Goal: Task Accomplishment & Management: Use online tool/utility

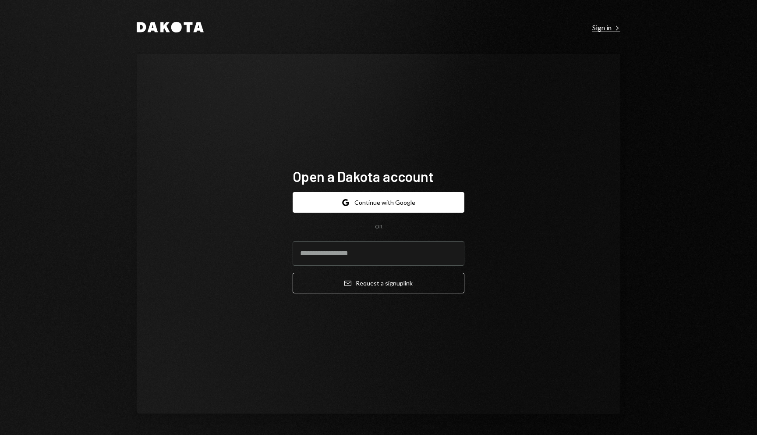
click at [598, 30] on div "Sign in Right Caret" at bounding box center [607, 27] width 28 height 9
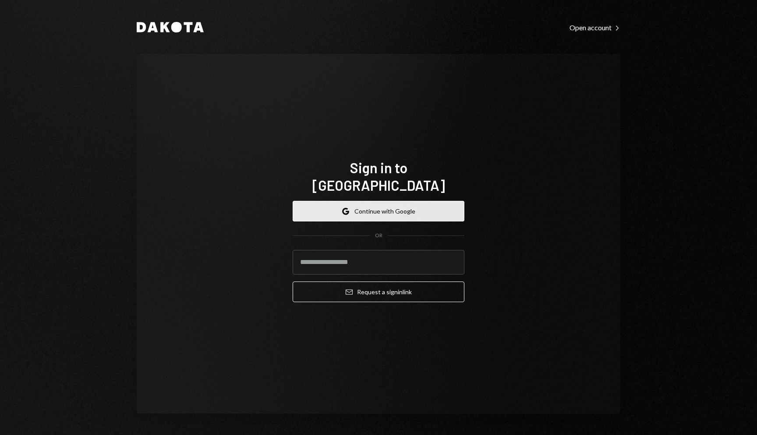
click at [368, 201] on button "Google Continue with Google" at bounding box center [379, 211] width 172 height 21
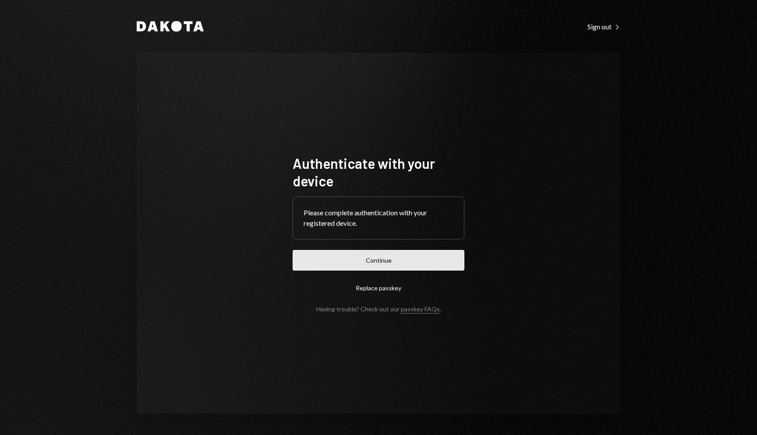
click at [327, 262] on button "Continue" at bounding box center [379, 260] width 172 height 21
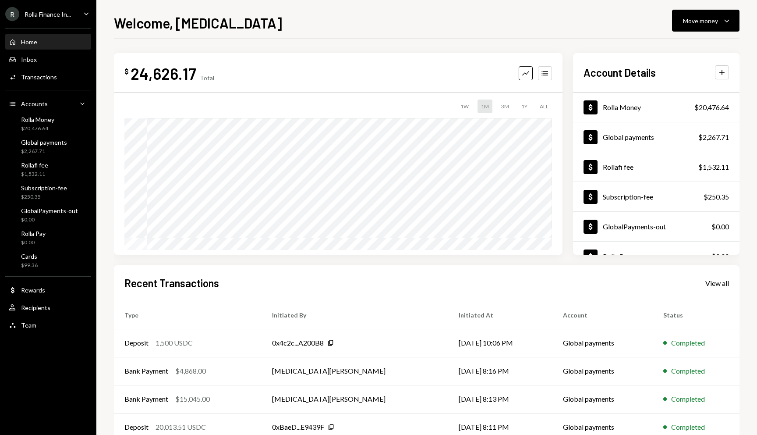
scroll to position [52, 0]
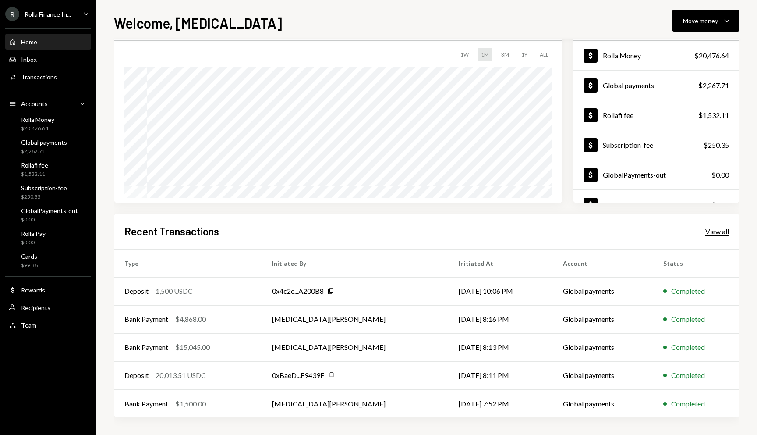
click at [725, 227] on div "View all" at bounding box center [718, 231] width 24 height 9
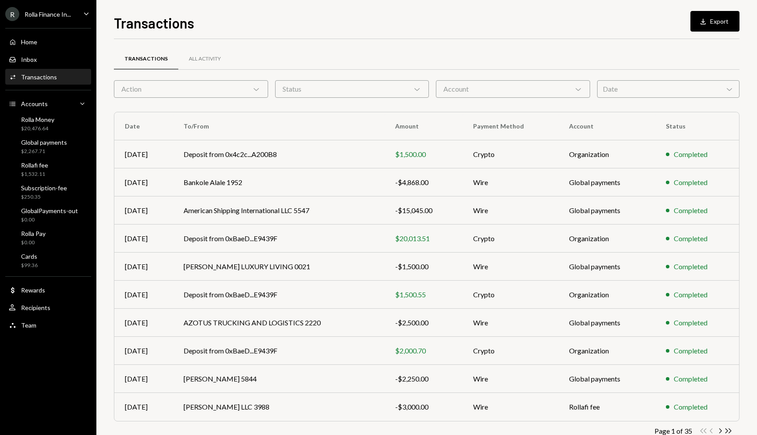
scroll to position [23, 0]
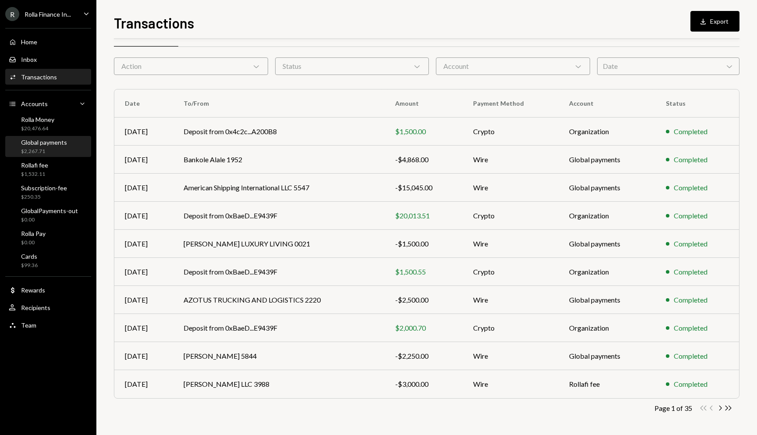
click at [35, 153] on div "$2,267.71" at bounding box center [44, 151] width 46 height 7
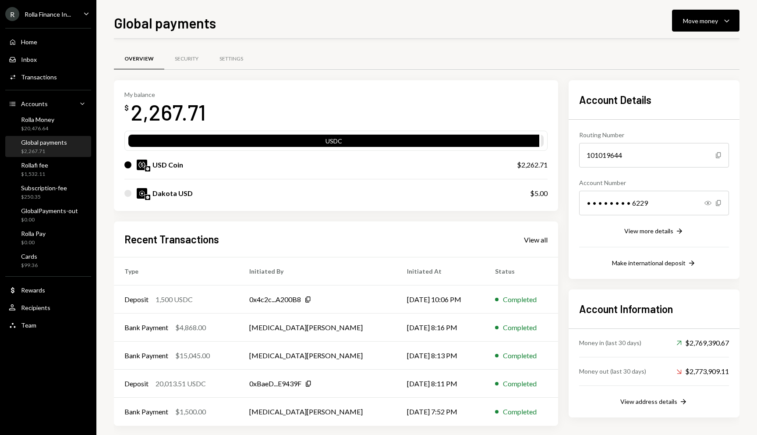
scroll to position [8, 0]
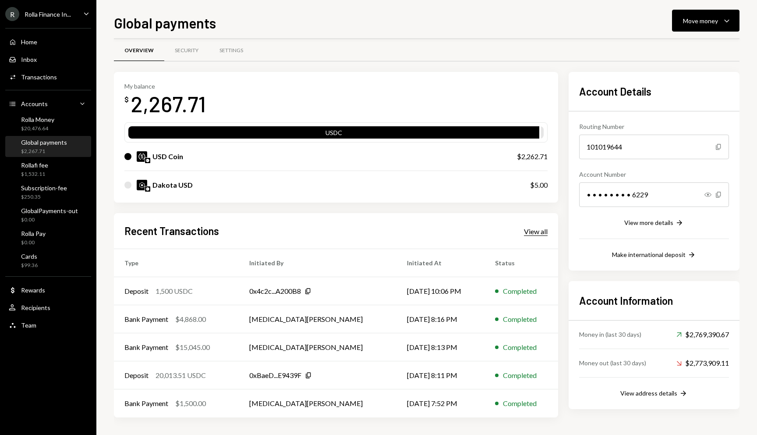
click at [533, 230] on div "View all" at bounding box center [536, 231] width 24 height 9
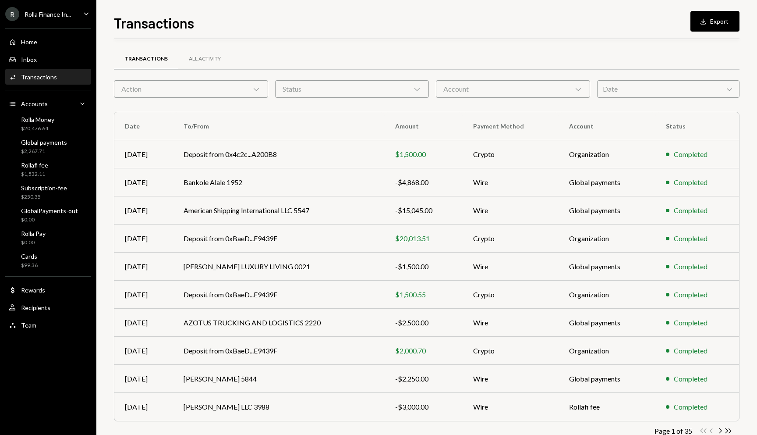
scroll to position [23, 0]
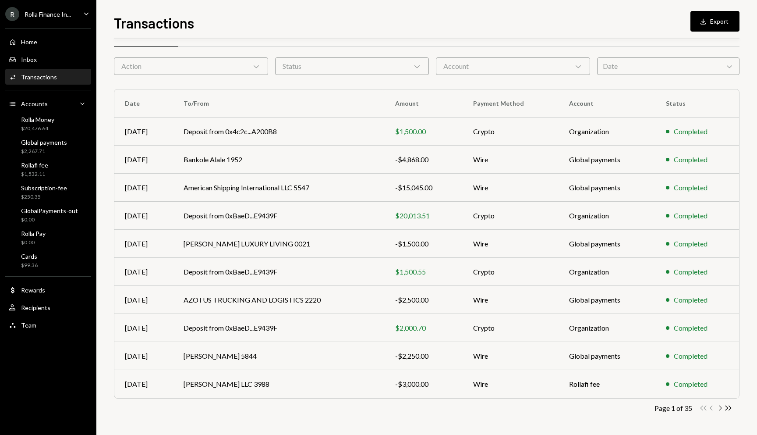
click at [720, 409] on icon "Chevron Right" at bounding box center [720, 408] width 8 height 8
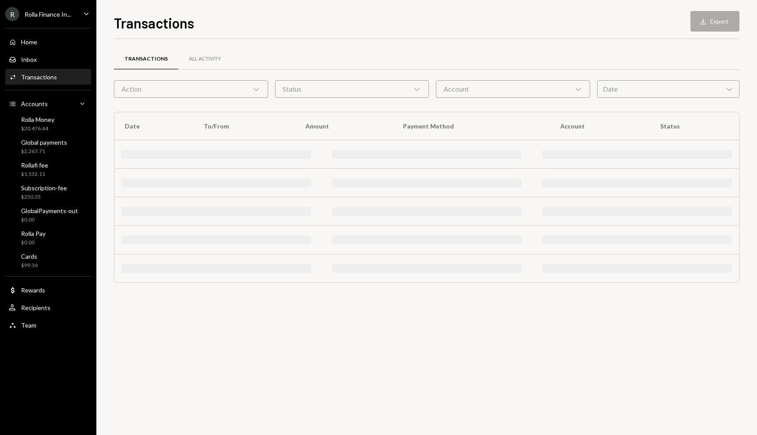
scroll to position [0, 0]
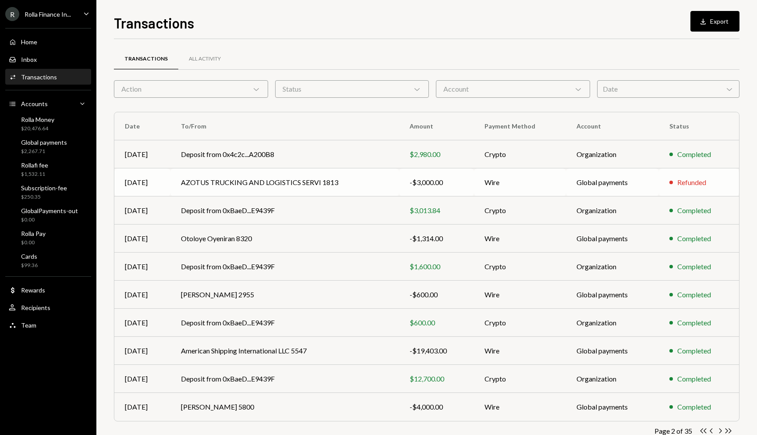
click at [455, 183] on div "-$3,000.00" at bounding box center [437, 182] width 54 height 11
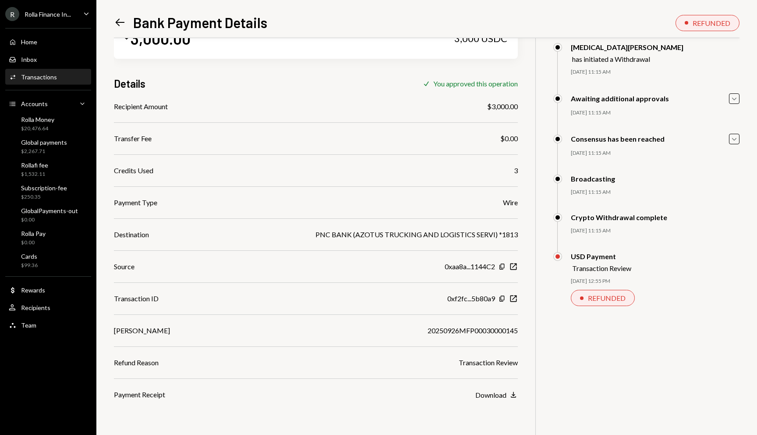
scroll to position [38, 0]
click at [115, 21] on icon "Left Arrow" at bounding box center [120, 22] width 12 height 12
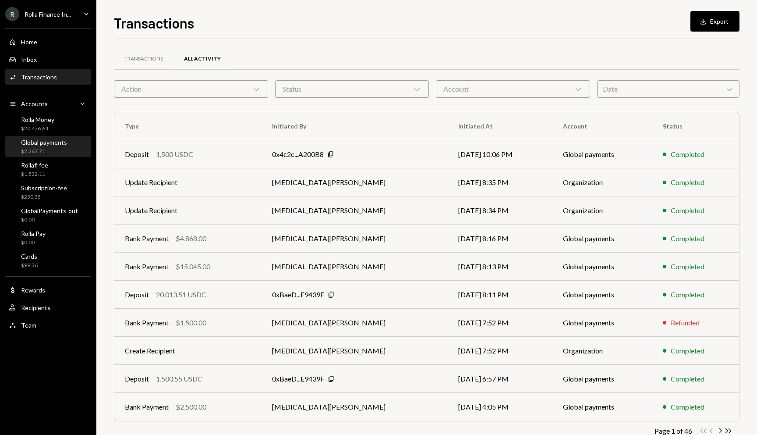
click at [39, 145] on div "Global payments" at bounding box center [44, 141] width 46 height 7
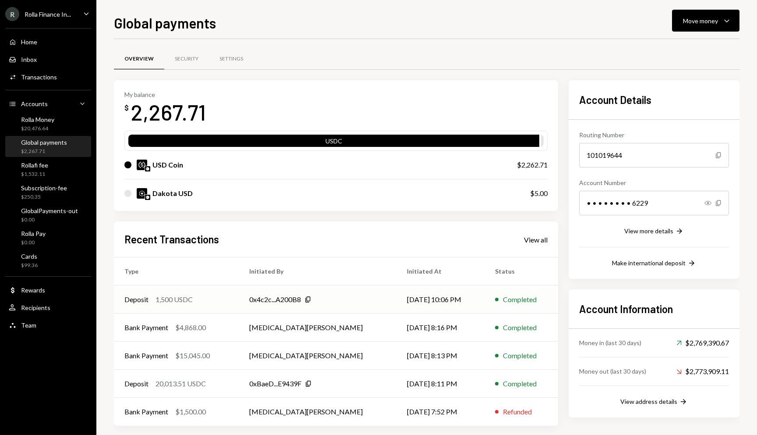
scroll to position [8, 0]
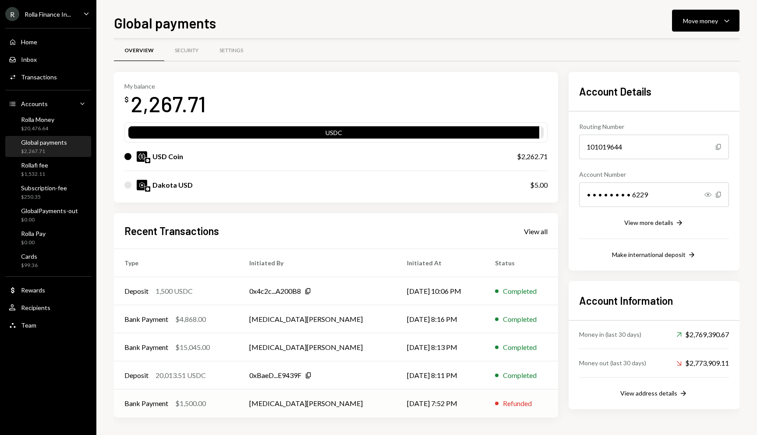
click at [207, 413] on td "Bank Payment $1,500.00" at bounding box center [176, 403] width 125 height 28
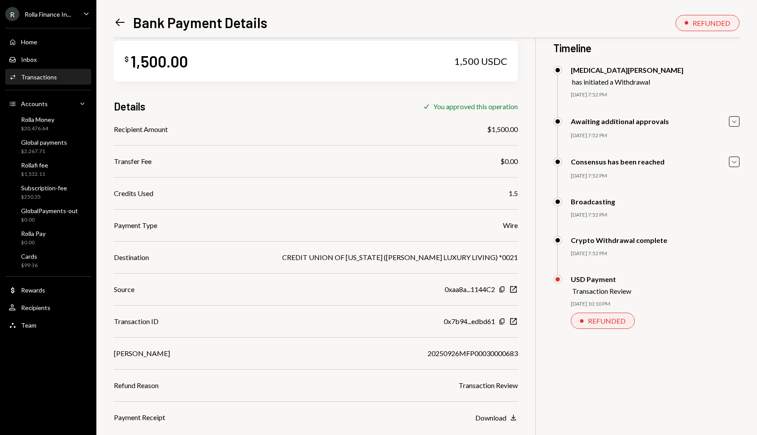
scroll to position [14, 0]
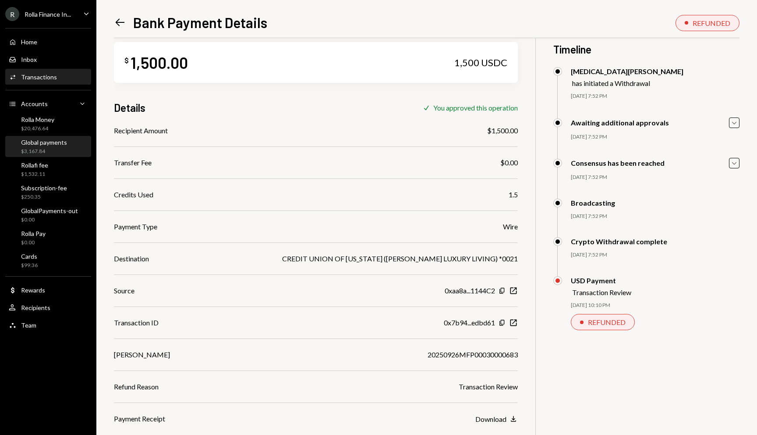
click at [42, 149] on div "$3,167.84" at bounding box center [44, 151] width 46 height 7
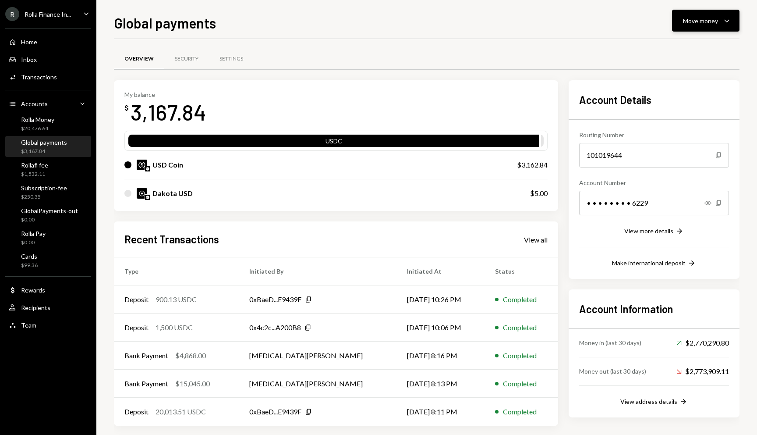
click at [709, 21] on div "Move money" at bounding box center [700, 20] width 35 height 9
click at [675, 54] on div "Withdraw Send" at bounding box center [693, 47] width 88 height 20
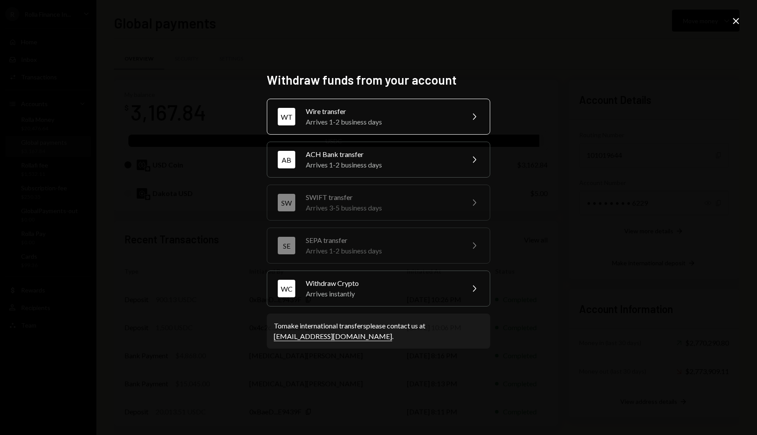
click at [361, 130] on div "WT Wire transfer Arrives 1-2 business days Chevron Right" at bounding box center [379, 117] width 224 height 36
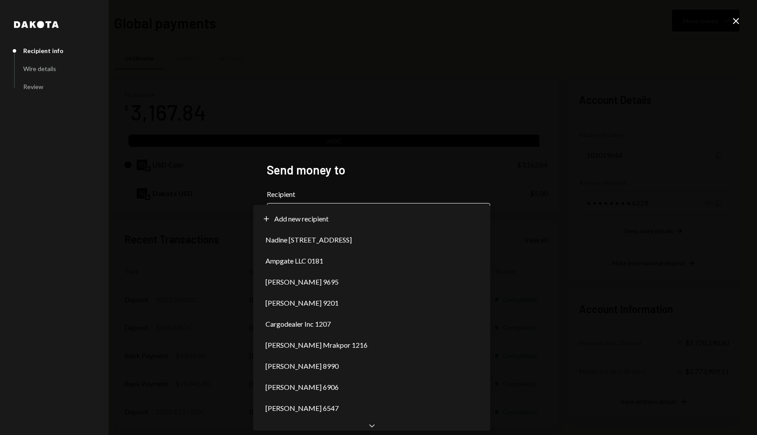
click at [383, 207] on body "R Rolla Finance In... Caret Down Home Home Inbox Inbox Activities Transactions …" at bounding box center [378, 217] width 757 height 435
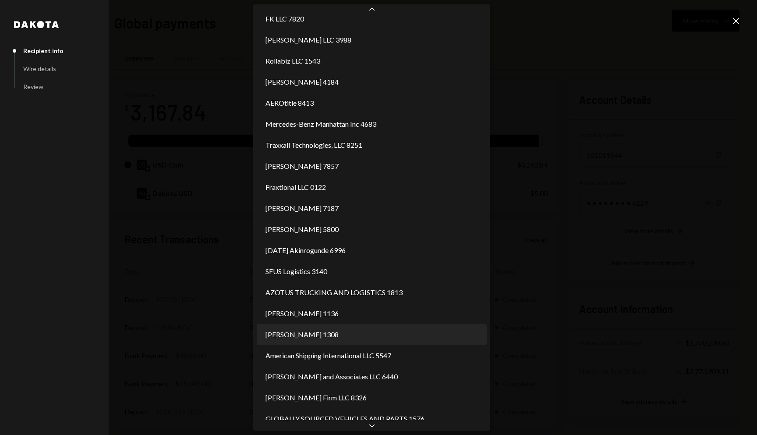
scroll to position [536, 0]
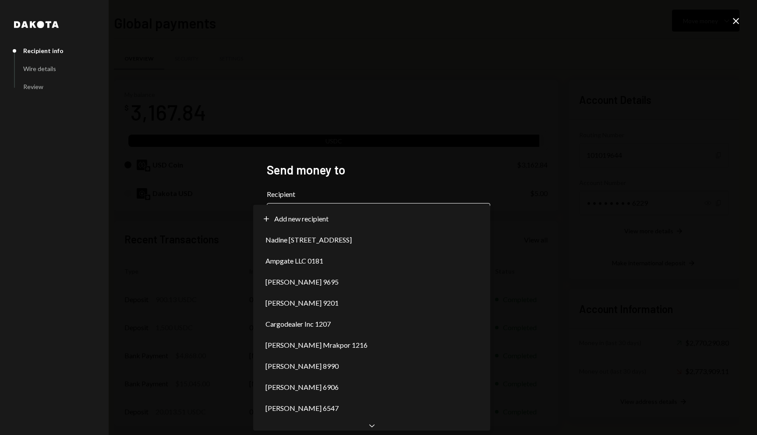
click at [371, 204] on button "Chevron Down" at bounding box center [379, 215] width 224 height 25
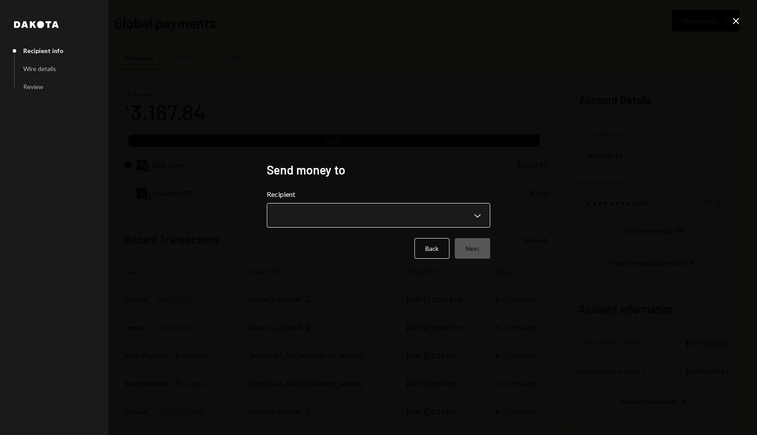
click at [367, 214] on body "R Rolla Finance In... Caret Down Home Home Inbox Inbox Activities Transactions …" at bounding box center [378, 217] width 757 height 435
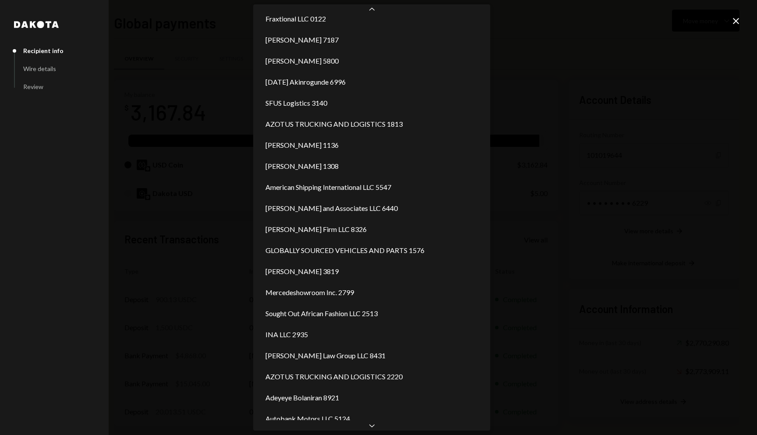
scroll to position [704, 0]
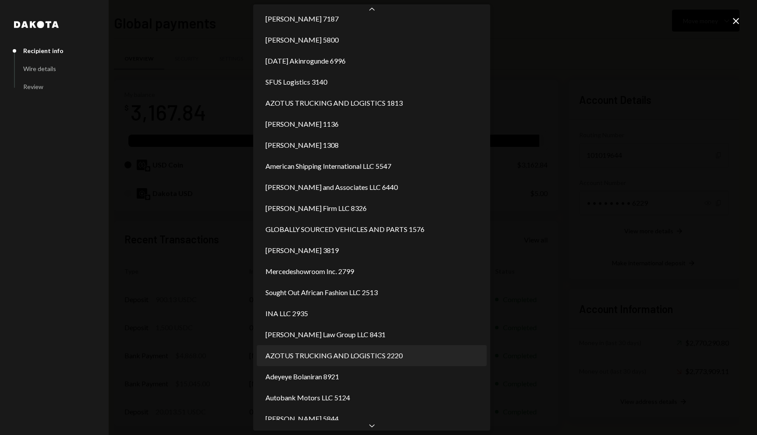
select select "**********"
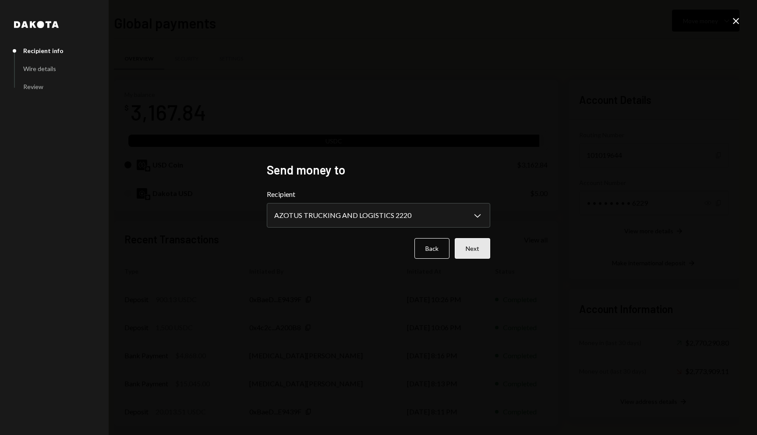
click at [475, 249] on button "Next" at bounding box center [472, 248] width 35 height 21
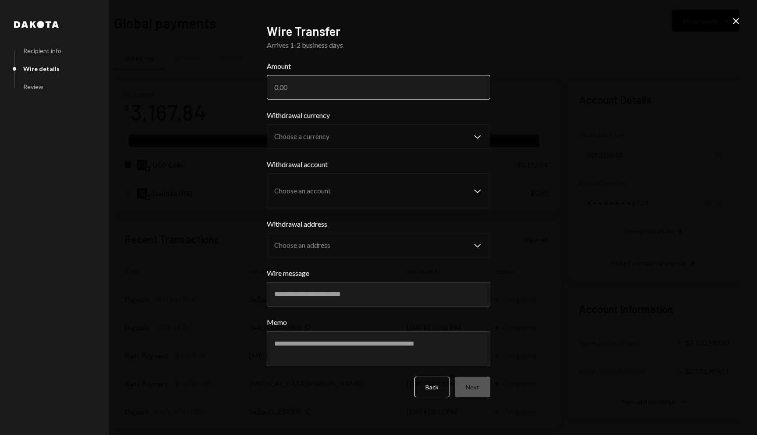
click at [376, 91] on input "Amount" at bounding box center [379, 87] width 224 height 25
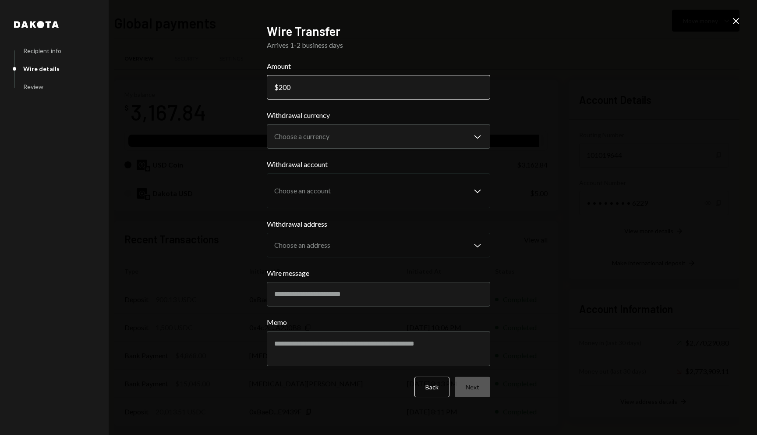
type input "2000"
type input "3000"
click at [389, 128] on body "R Rolla Finance In... Caret Down Home Home Inbox Inbox Activities Transactions …" at bounding box center [378, 217] width 757 height 435
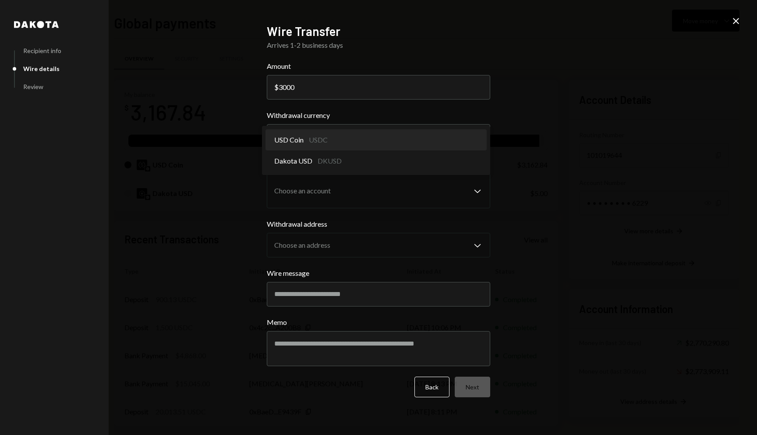
select select "****"
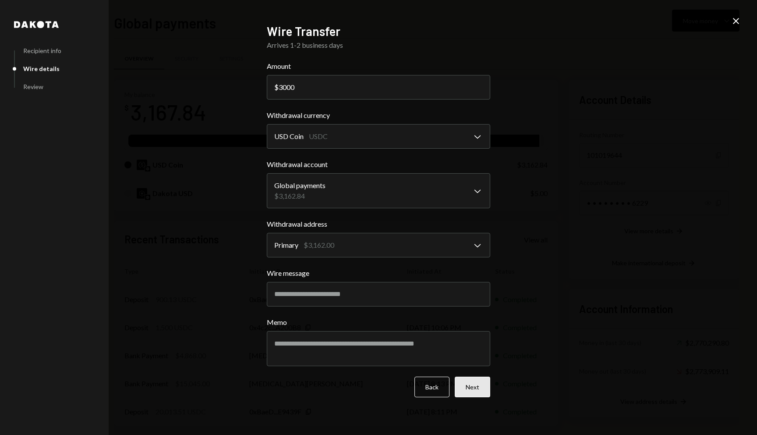
click at [471, 384] on button "Next" at bounding box center [472, 386] width 35 height 21
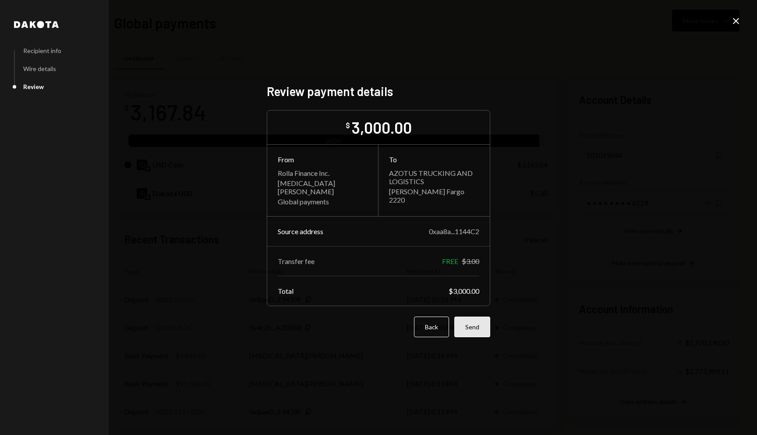
click at [469, 325] on button "Send" at bounding box center [472, 326] width 36 height 21
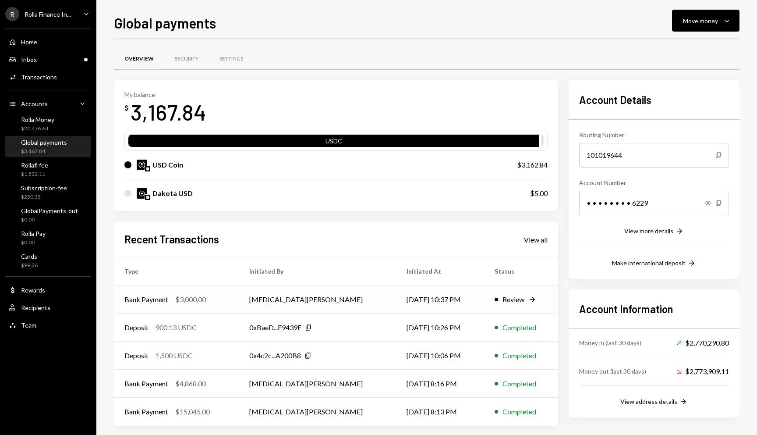
scroll to position [8, 0]
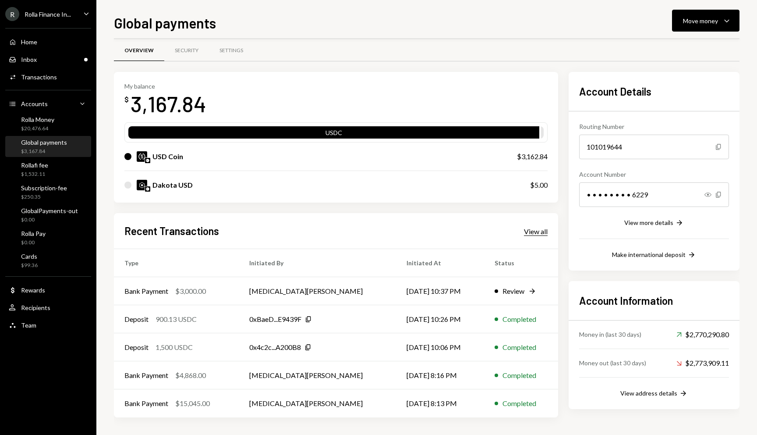
click at [537, 234] on div "View all" at bounding box center [536, 231] width 24 height 9
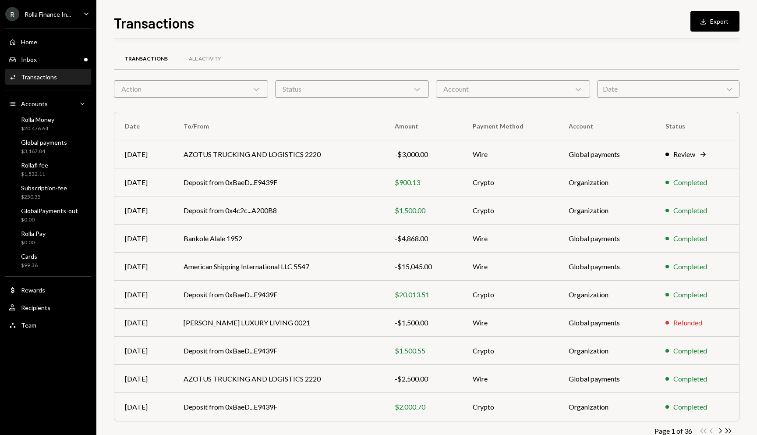
scroll to position [23, 0]
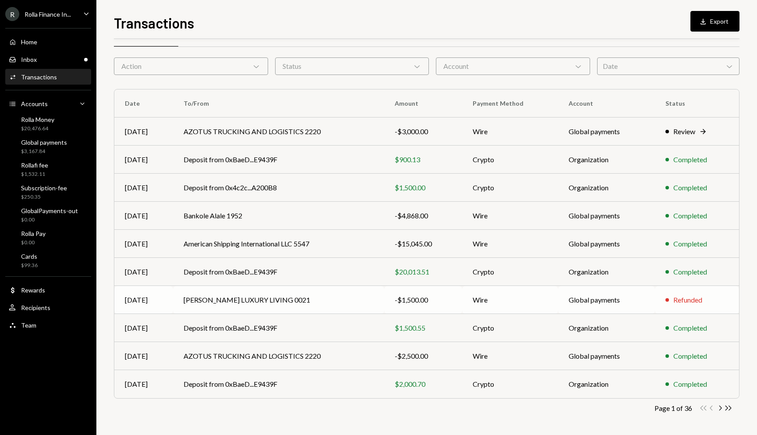
click at [450, 301] on div "-$1,500.00" at bounding box center [423, 299] width 57 height 11
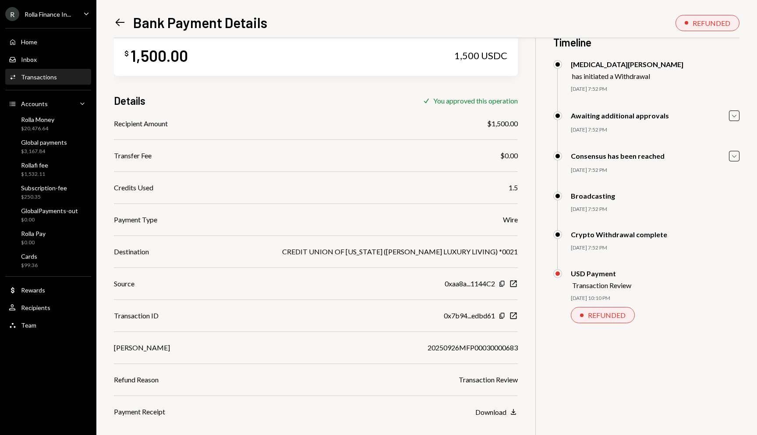
scroll to position [38, 0]
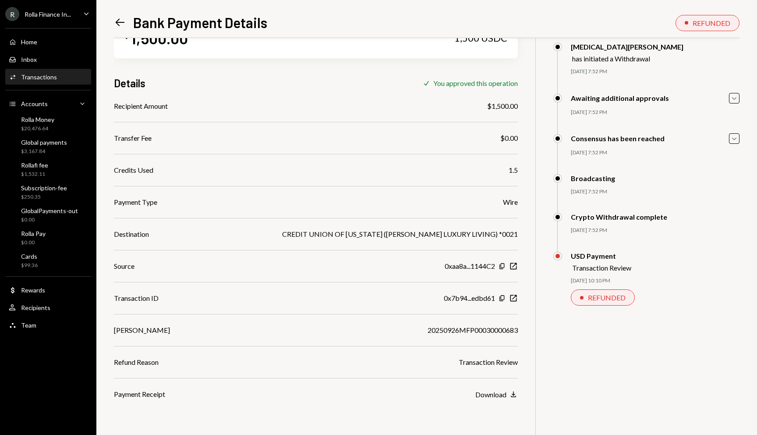
click at [118, 24] on icon "Left Arrow" at bounding box center [120, 22] width 12 height 12
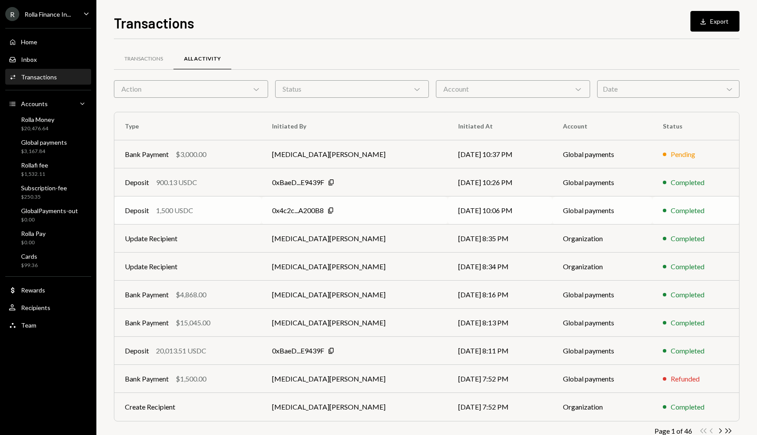
scroll to position [23, 0]
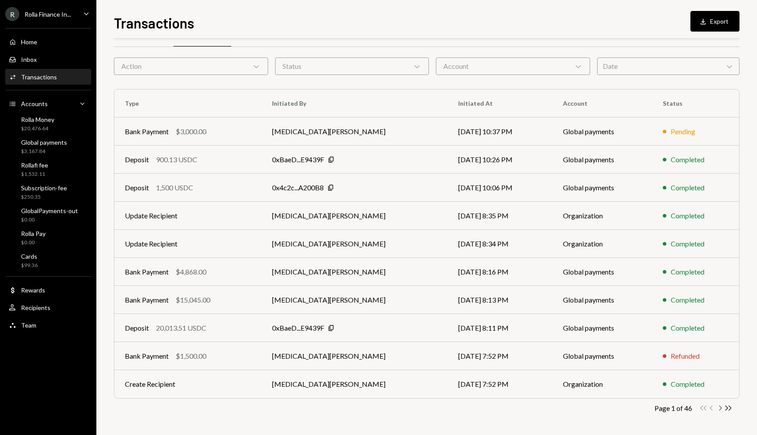
click at [718, 409] on icon "Chevron Right" at bounding box center [720, 408] width 8 height 8
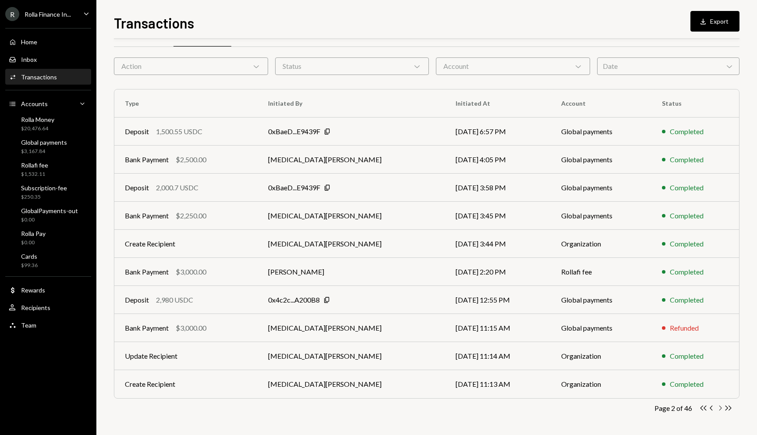
click at [717, 408] on icon "Chevron Right" at bounding box center [720, 408] width 8 height 8
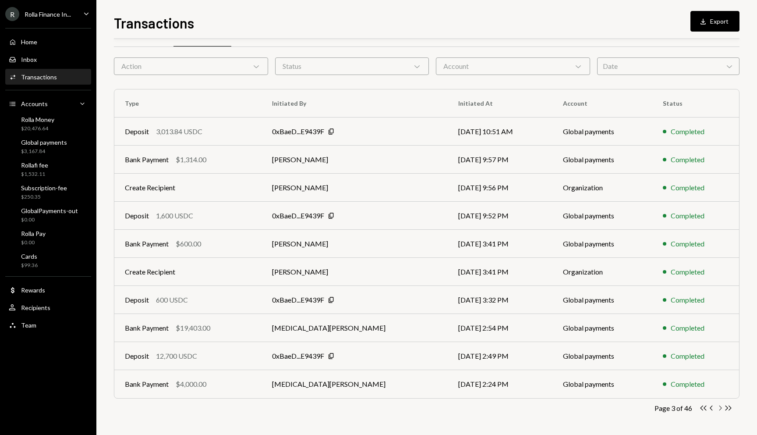
click at [718, 407] on icon "Chevron Right" at bounding box center [720, 408] width 8 height 8
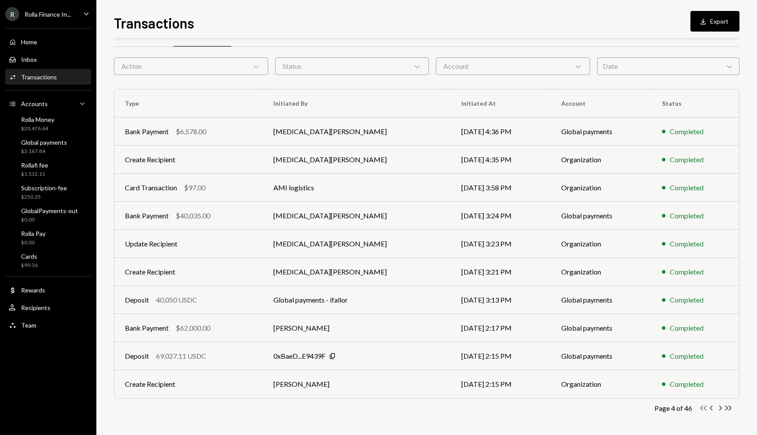
click at [701, 407] on icon "Double Arrow Left" at bounding box center [703, 408] width 8 height 8
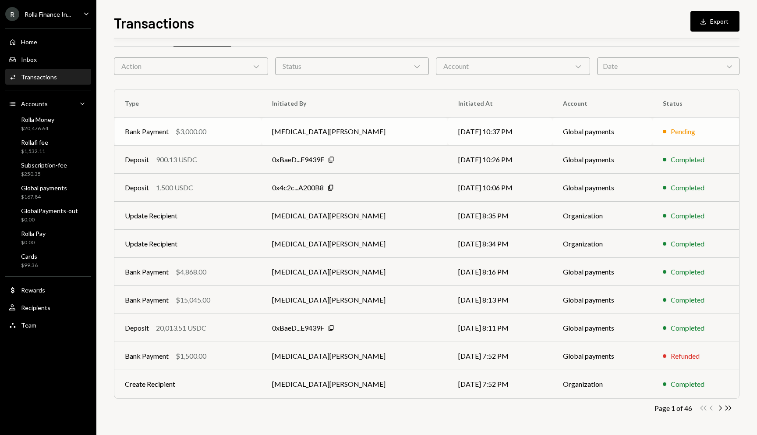
click at [124, 135] on td "Bank Payment $3,000.00" at bounding box center [187, 131] width 147 height 28
